Goal: Find specific fact: Find specific fact

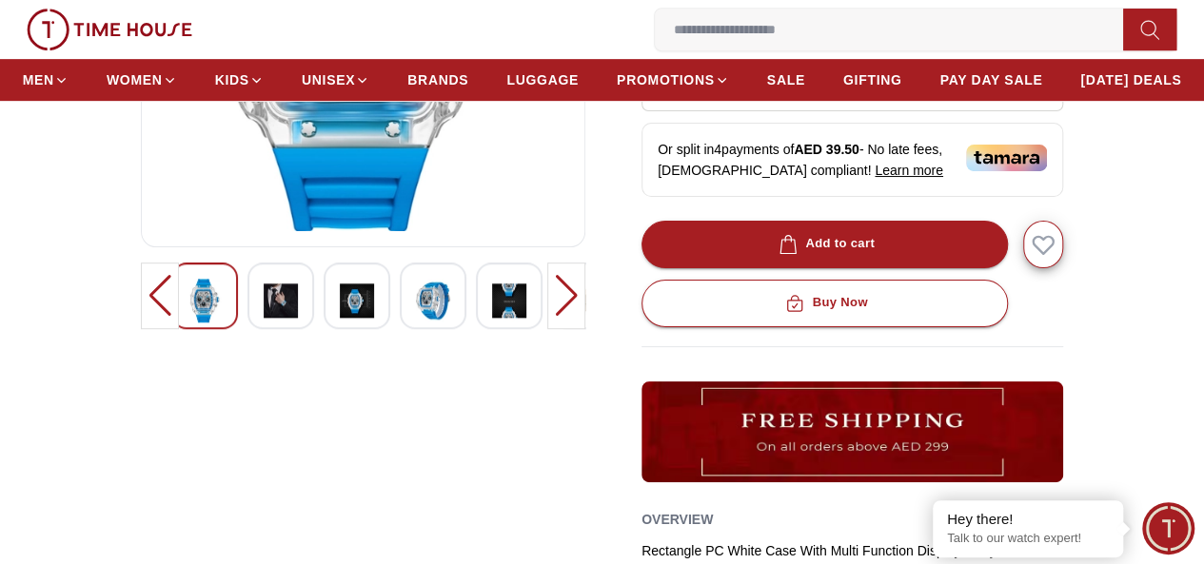
scroll to position [476, 0]
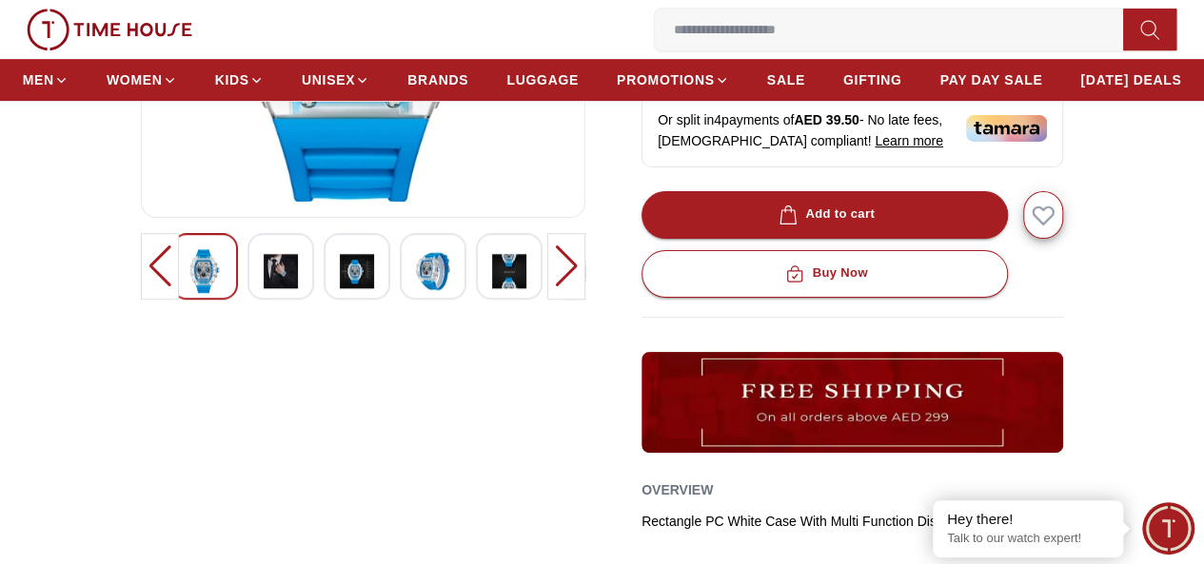
click at [265, 300] on div at bounding box center [280, 266] width 67 height 67
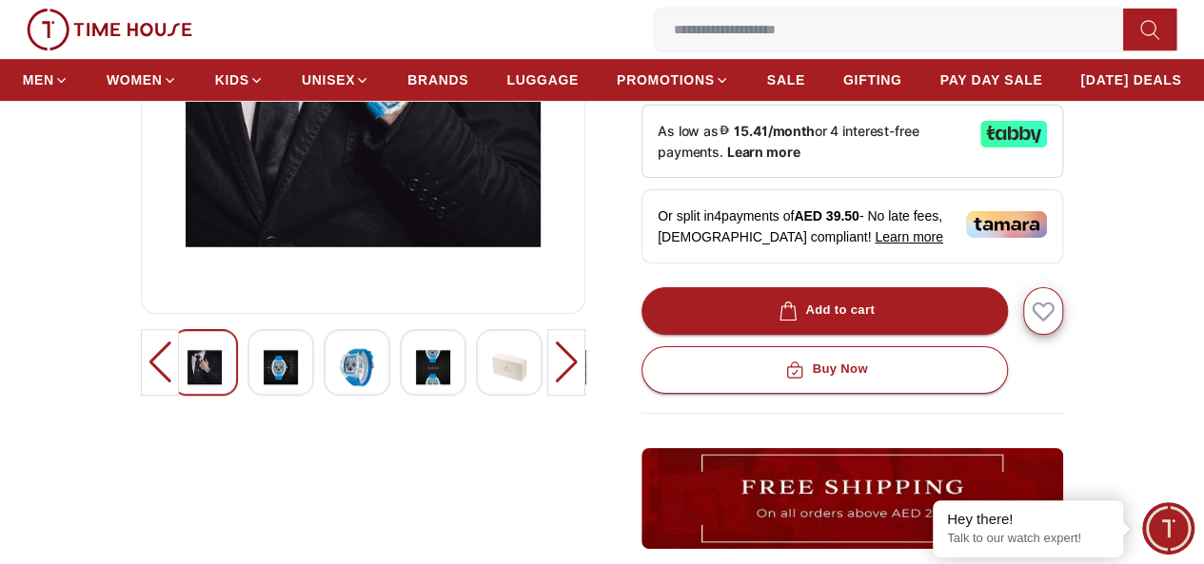
scroll to position [381, 0]
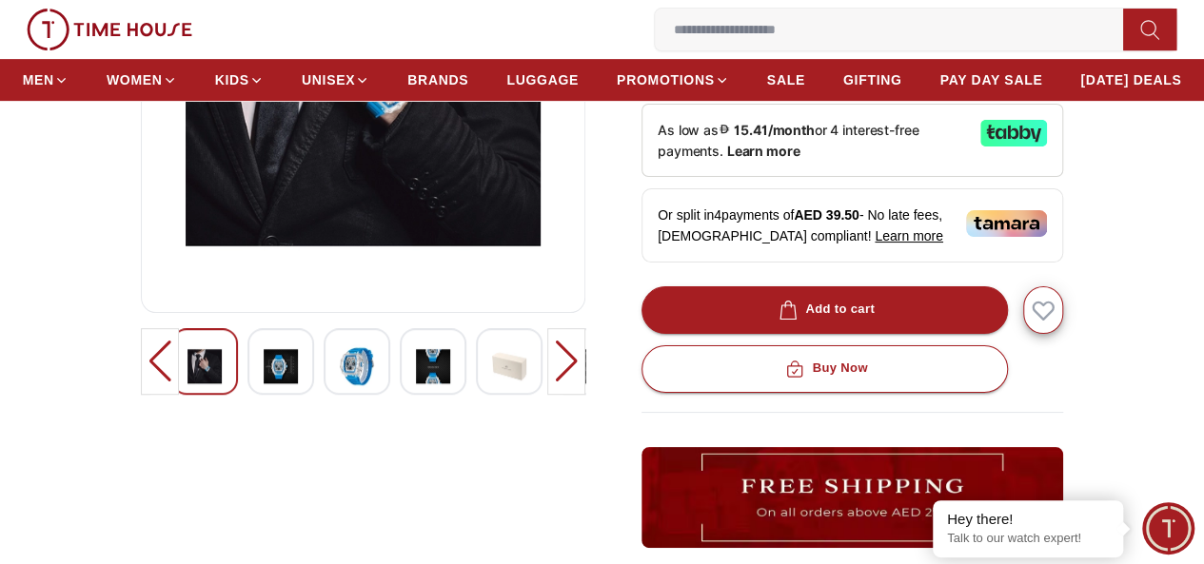
click at [340, 388] on img at bounding box center [357, 366] width 34 height 44
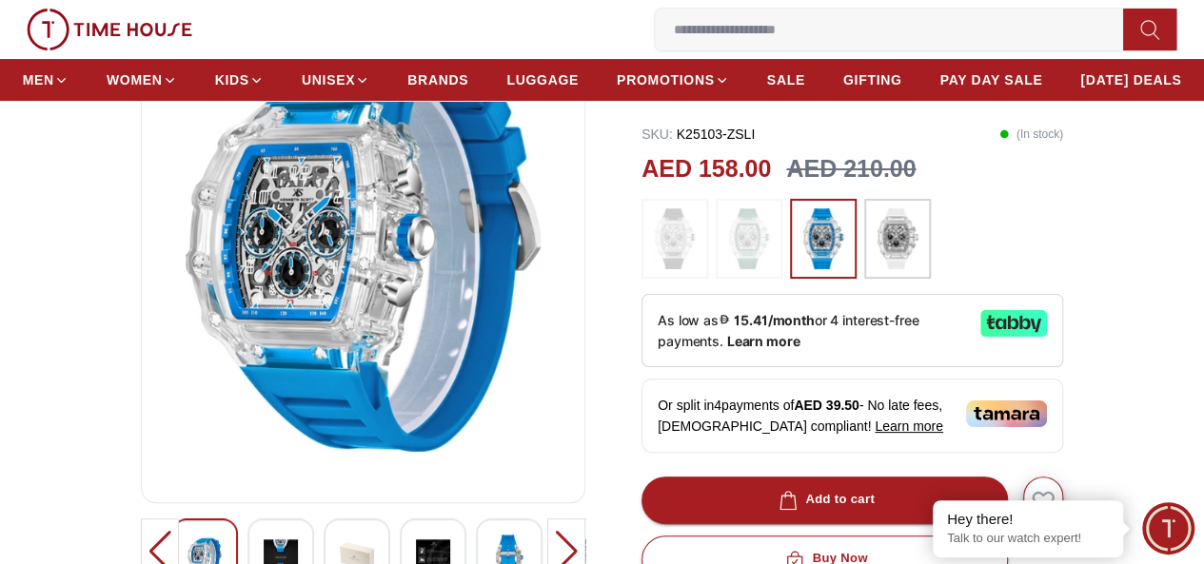
scroll to position [190, 0]
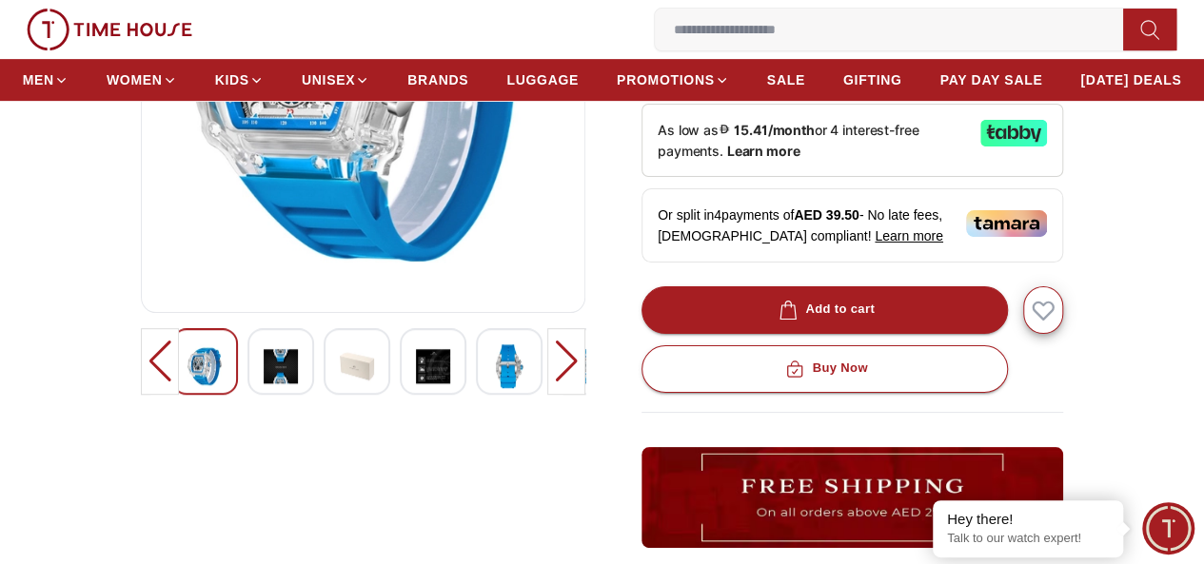
click at [416, 388] on img at bounding box center [433, 366] width 34 height 44
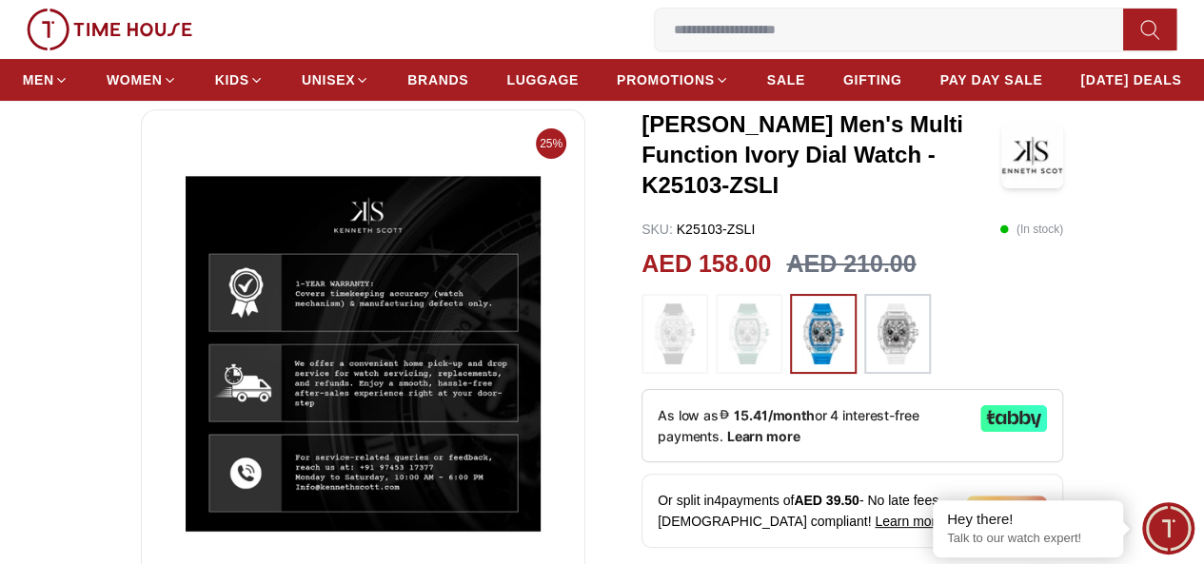
scroll to position [476, 0]
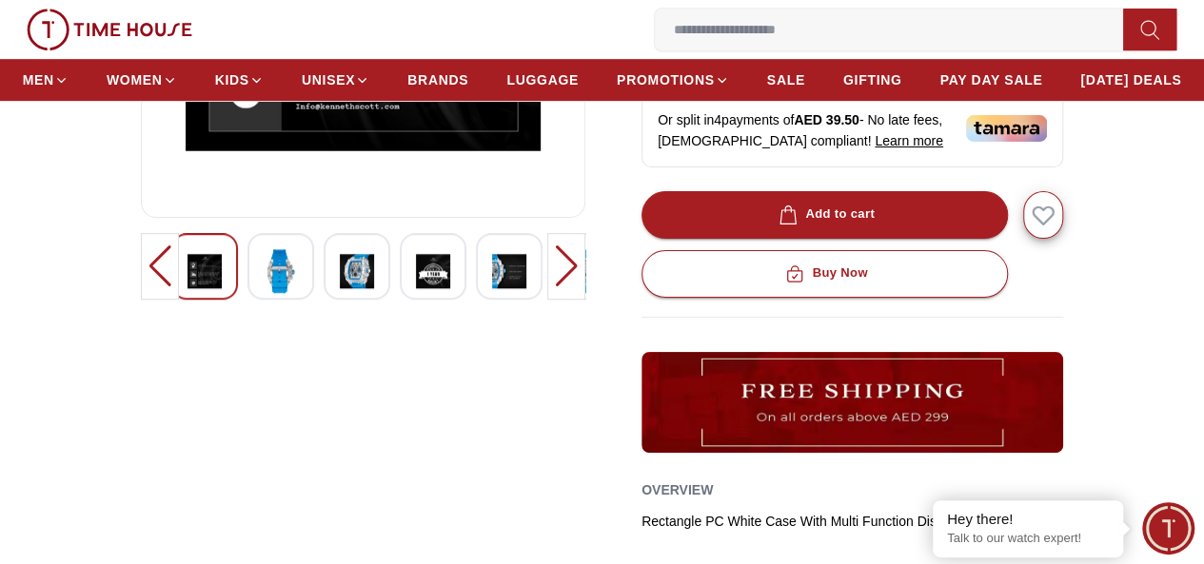
click at [492, 293] on img at bounding box center [509, 271] width 34 height 44
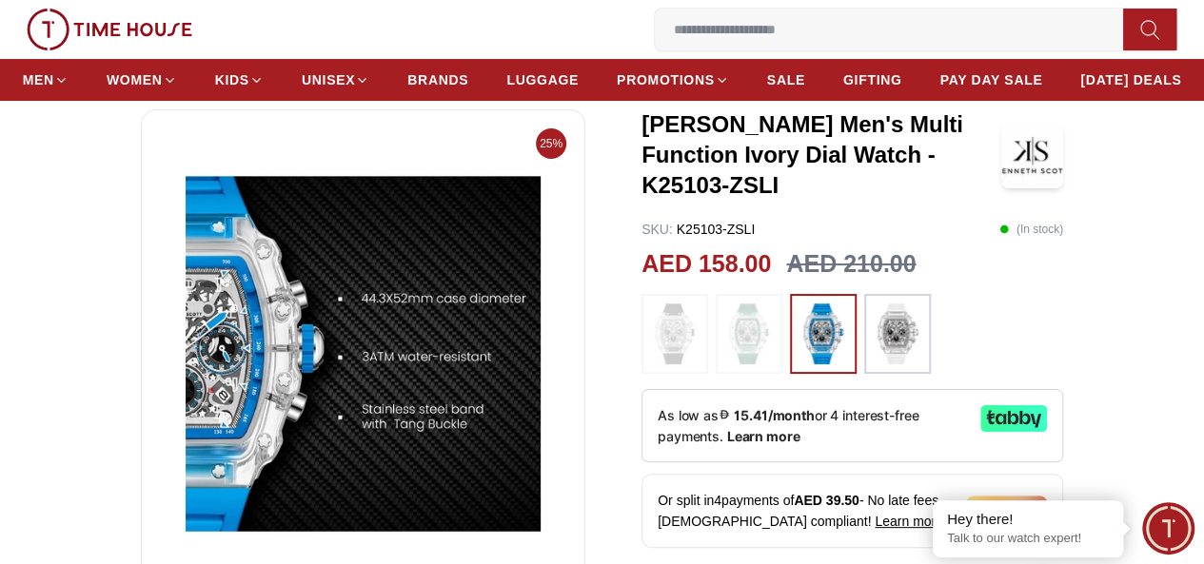
scroll to position [381, 0]
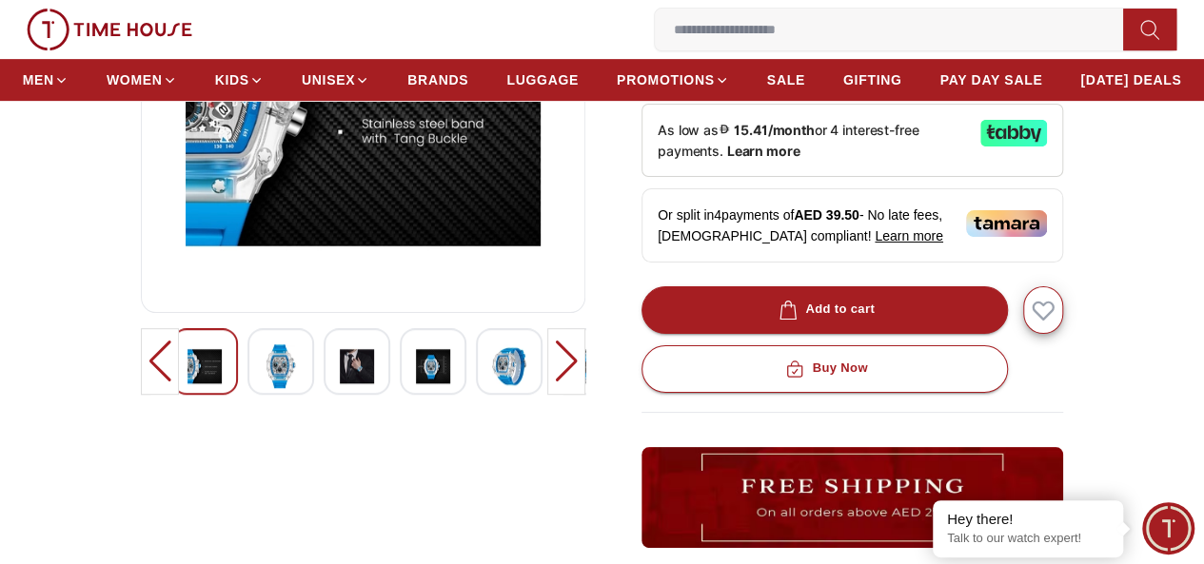
click at [579, 395] on div at bounding box center [566, 361] width 38 height 67
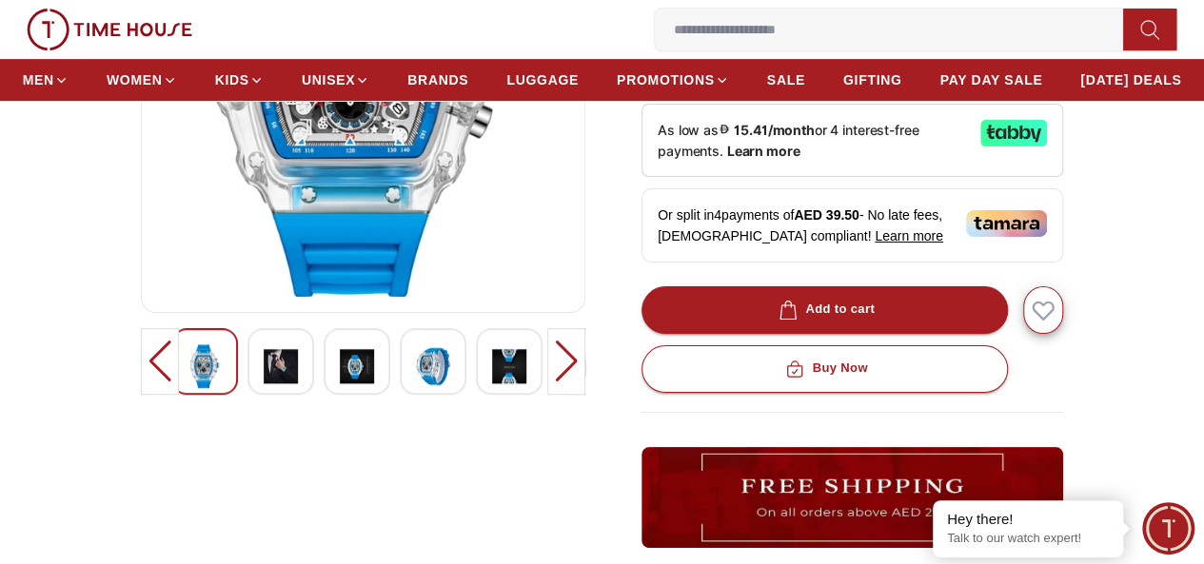
click at [492, 388] on img at bounding box center [509, 366] width 34 height 44
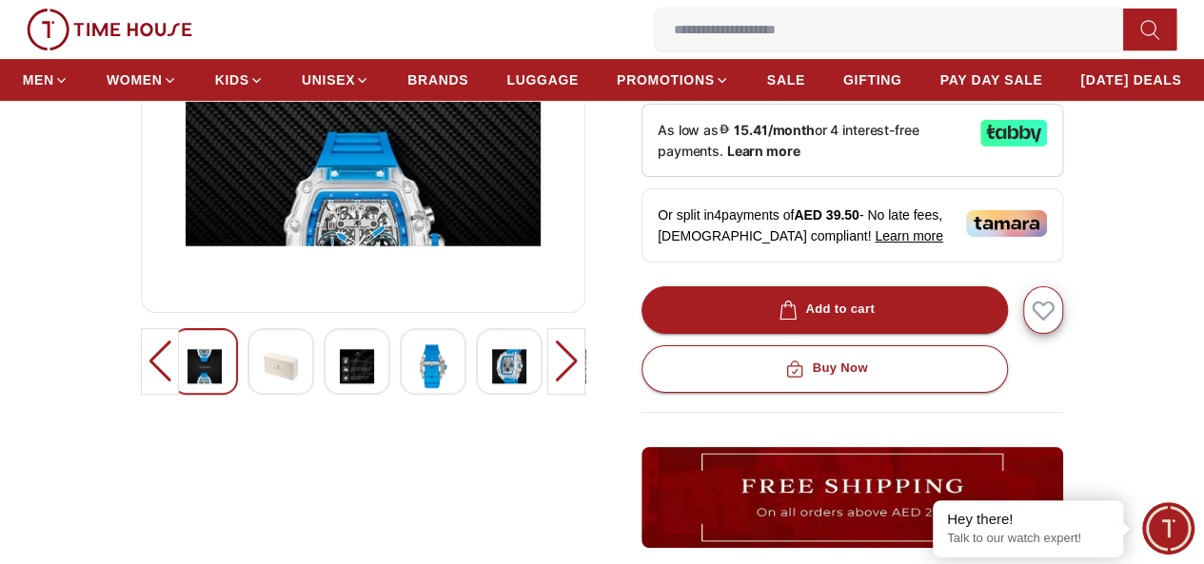
click at [566, 395] on div at bounding box center [566, 361] width 38 height 67
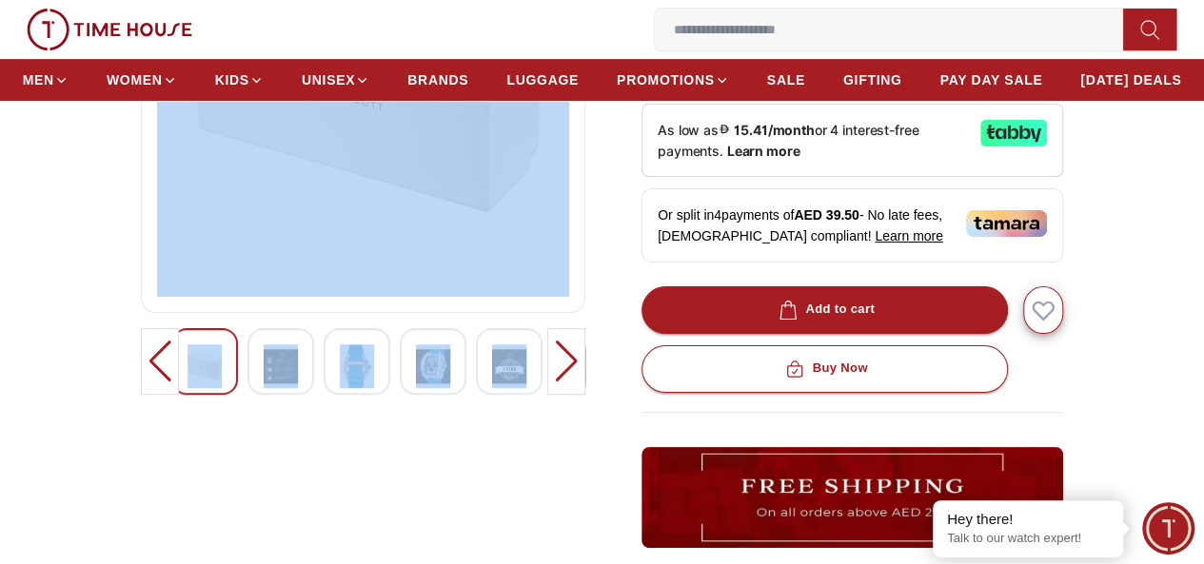
click at [566, 395] on div at bounding box center [566, 361] width 38 height 67
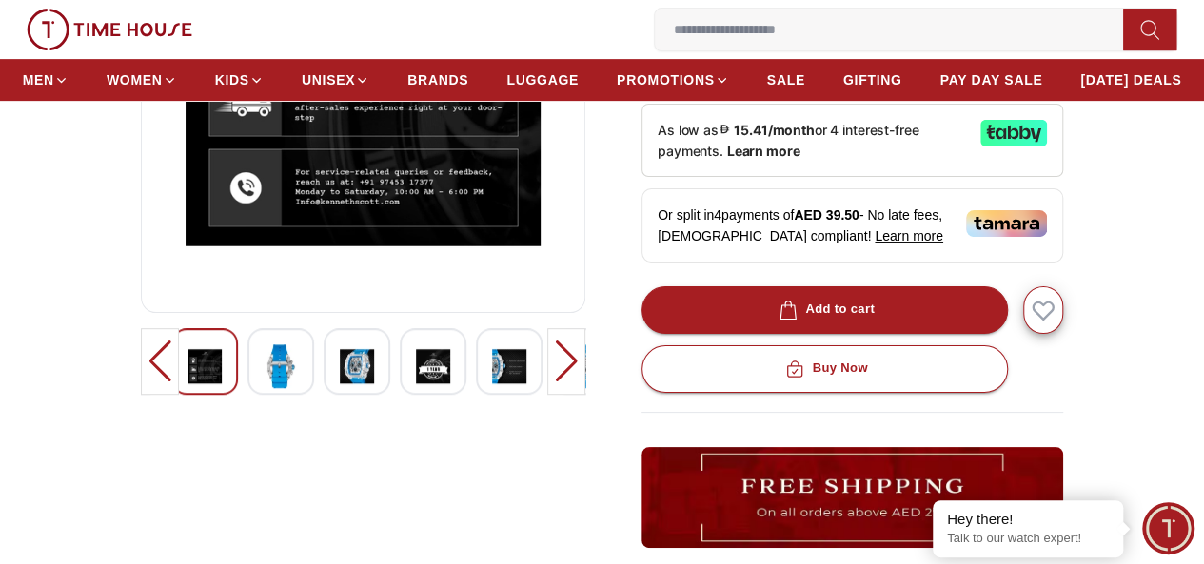
click at [566, 395] on div at bounding box center [566, 361] width 38 height 67
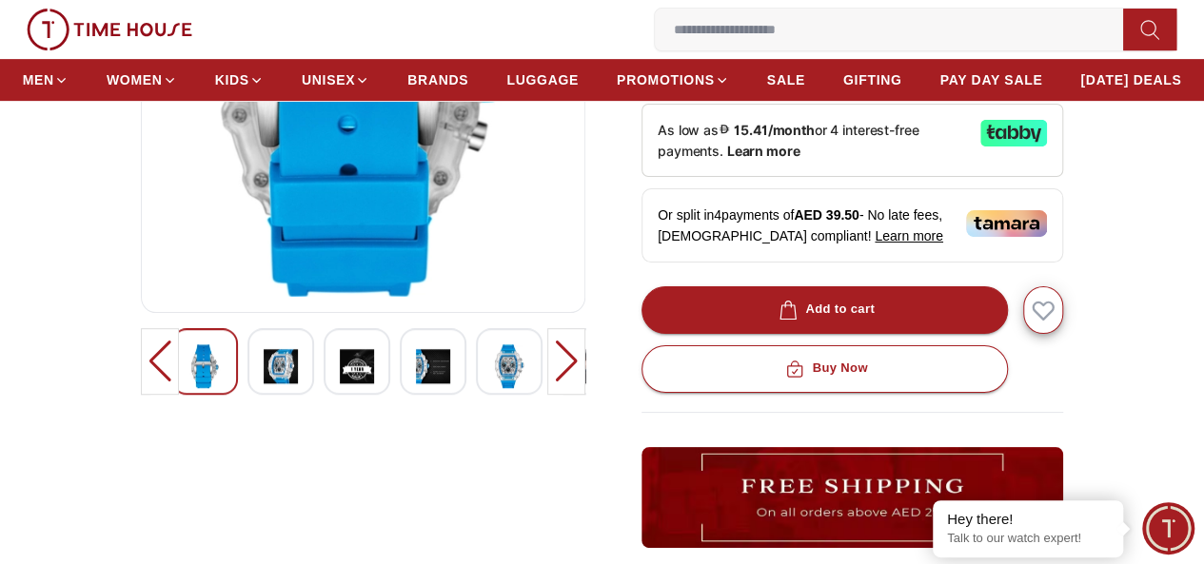
click at [566, 395] on div at bounding box center [566, 361] width 38 height 67
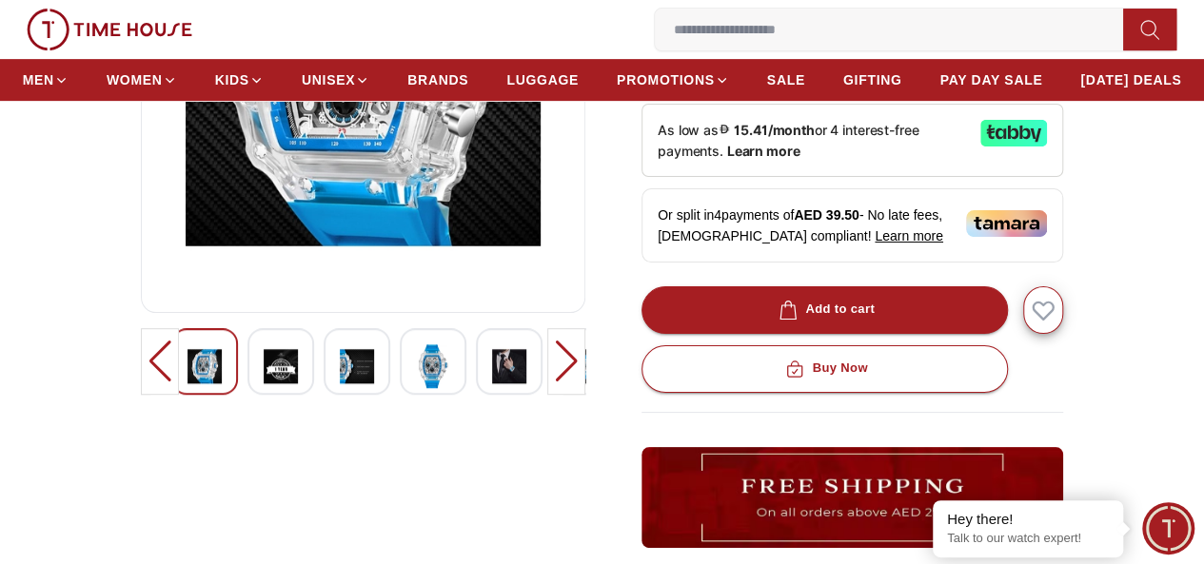
click at [400, 395] on div at bounding box center [433, 361] width 67 height 67
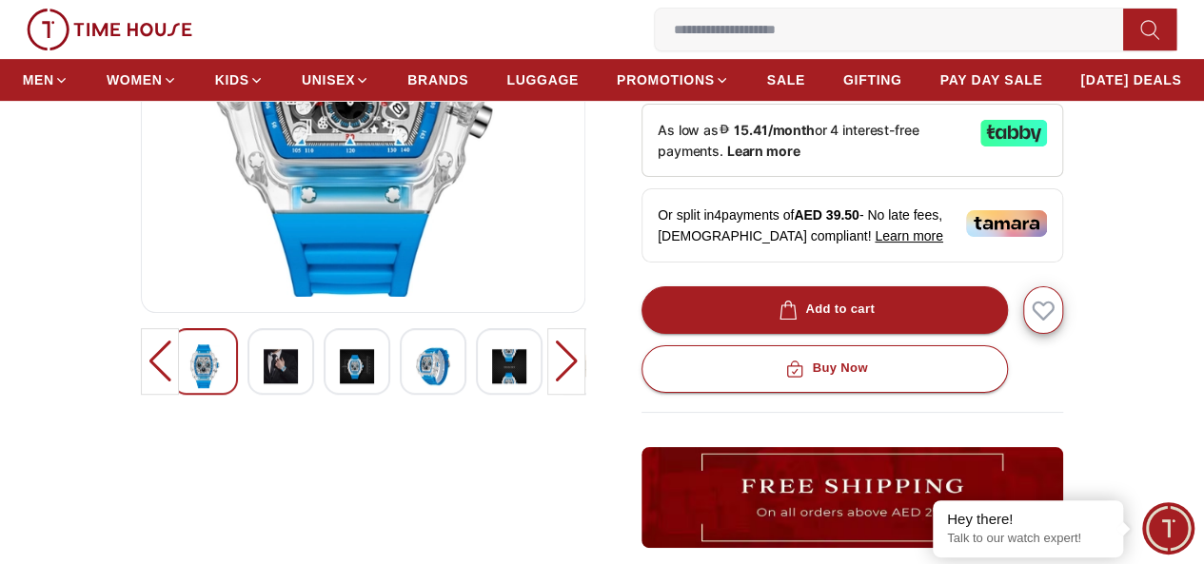
click at [579, 395] on div at bounding box center [566, 361] width 38 height 67
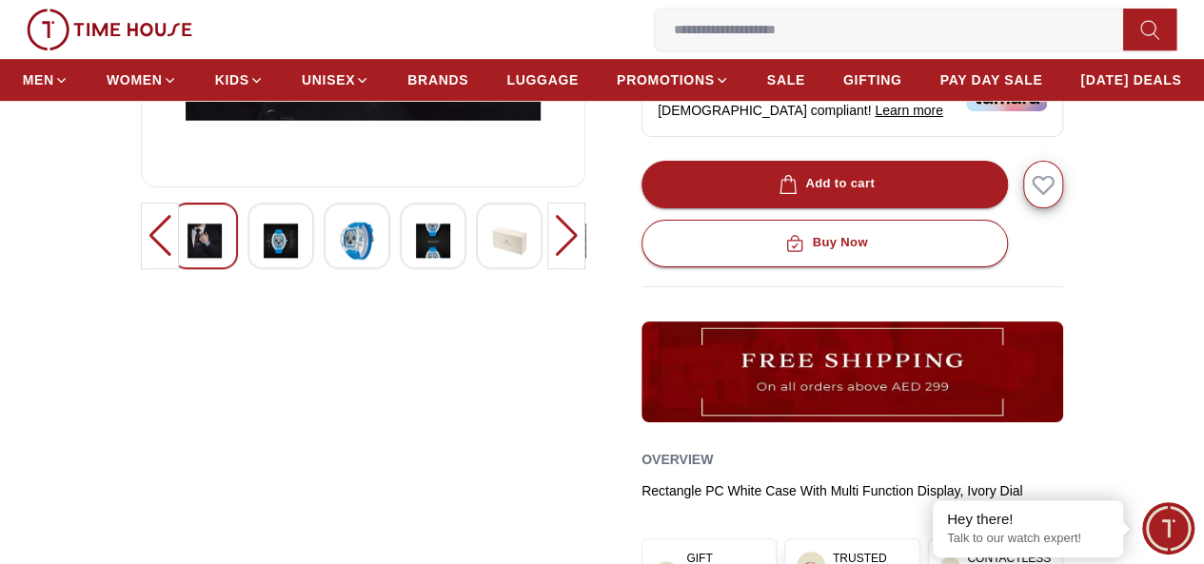
scroll to position [0, 0]
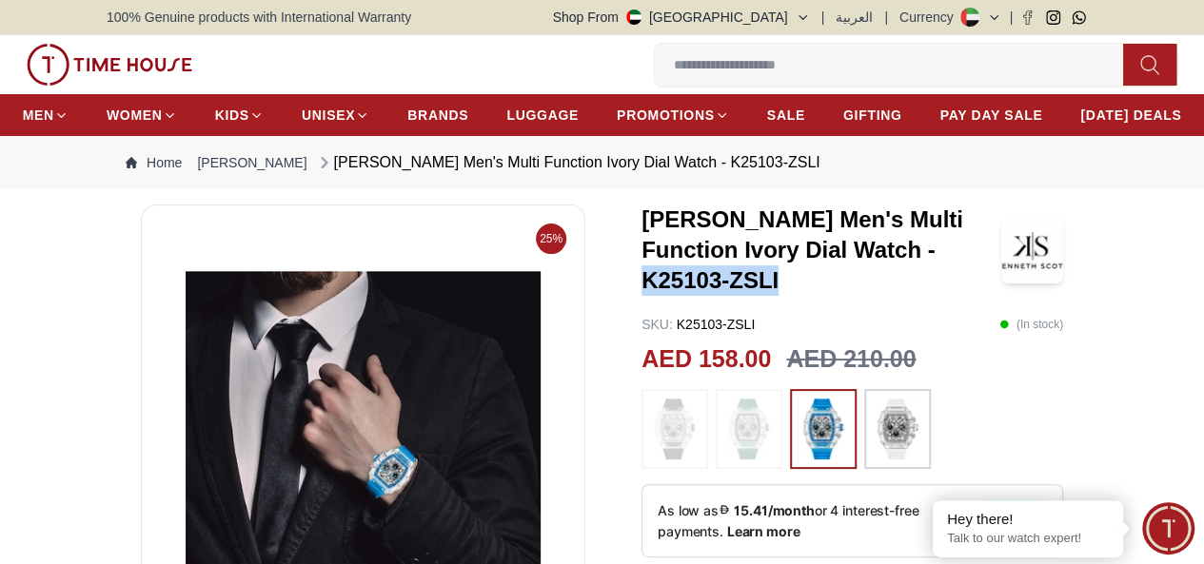
drag, startPoint x: 835, startPoint y: 288, endPoint x: 982, endPoint y: 294, distance: 146.6
click at [982, 294] on h3 "[PERSON_NAME] Men's Multi Function Ivory Dial Watch - K25103-ZSLI" at bounding box center [821, 250] width 360 height 91
copy h3 "K25103-ZSLI"
